Goal: Transaction & Acquisition: Purchase product/service

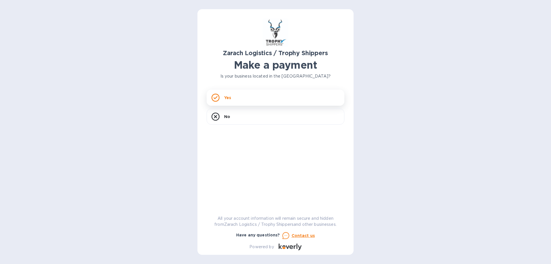
click at [269, 95] on div "Yes" at bounding box center [276, 97] width 138 height 16
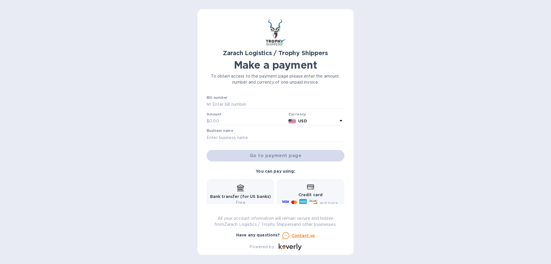
click at [265, 99] on div "Bill number №" at bounding box center [276, 102] width 138 height 13
click at [261, 103] on input "text" at bounding box center [277, 104] width 133 height 9
paste input "B00168797"
type input "B00168797, B00168797/A & B00171041"
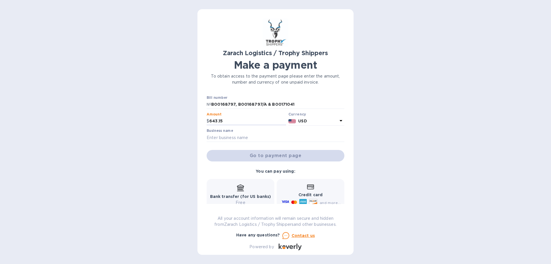
type input "643.15"
click at [251, 131] on div "Business name" at bounding box center [276, 135] width 138 height 13
click at [249, 136] on input "text" at bounding box center [276, 137] width 138 height 9
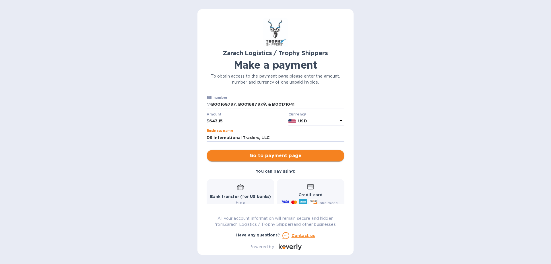
type input "DS International Traders, LLC"
click at [282, 155] on span "Go to payment page" at bounding box center [275, 155] width 129 height 7
